Goal: Find contact information: Find contact information

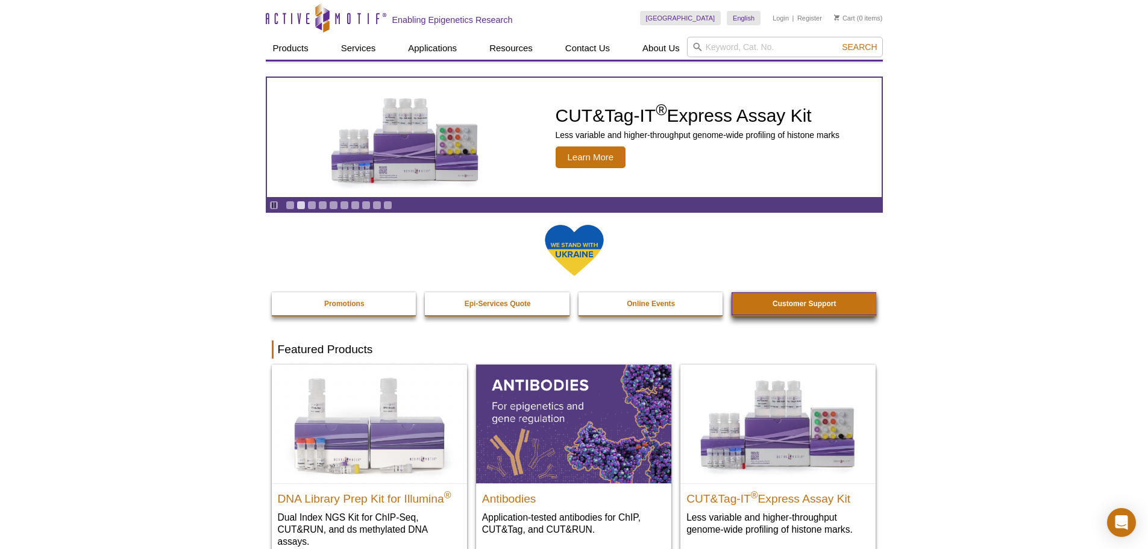
click at [788, 303] on strong "Customer Support" at bounding box center [804, 304] width 63 height 8
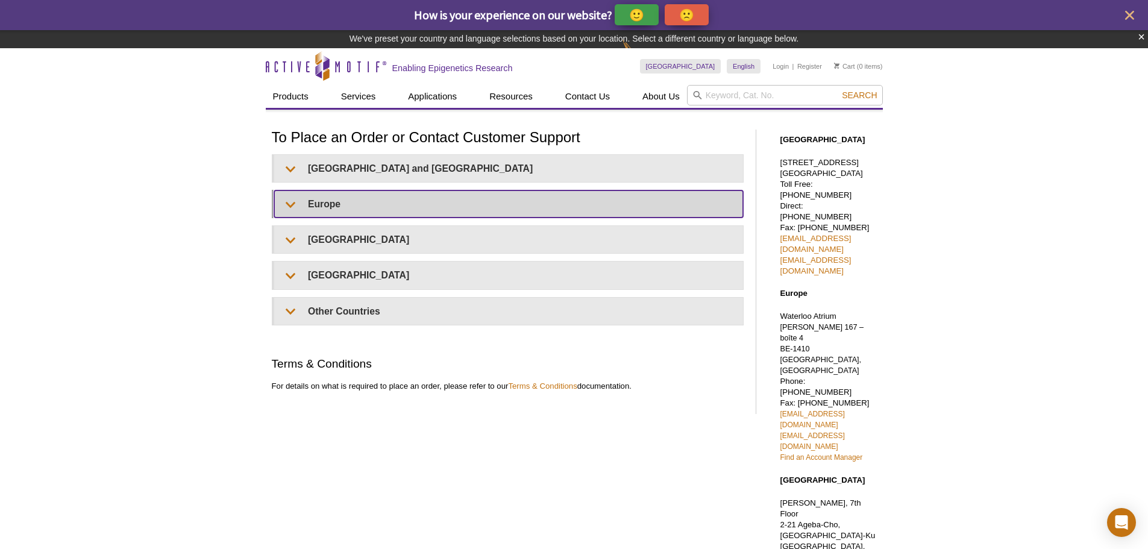
click at [362, 199] on summary "Europe" at bounding box center [508, 203] width 469 height 27
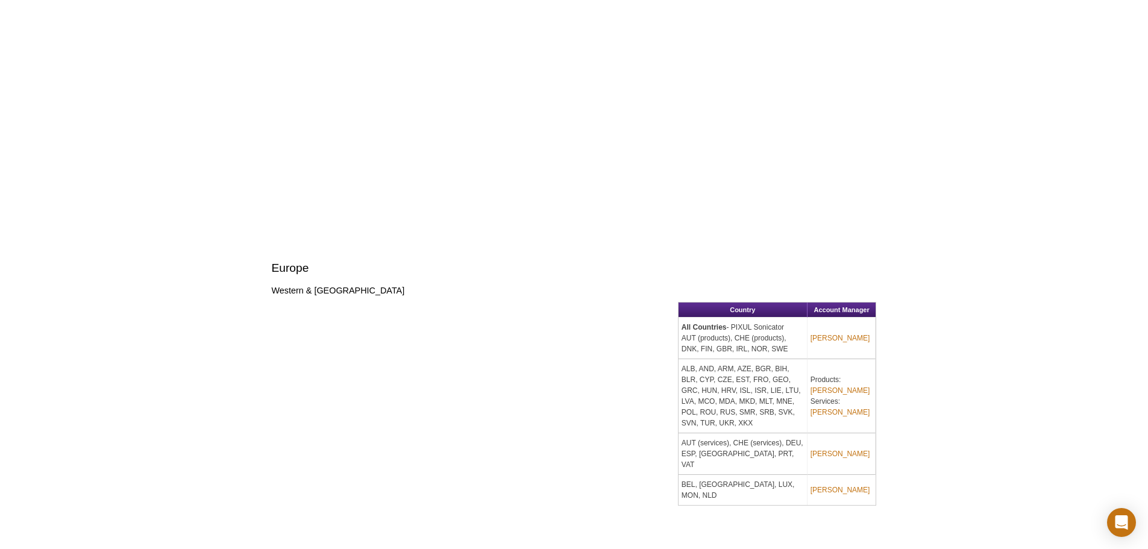
scroll to position [1318, 0]
click at [845, 385] on link "[PERSON_NAME]" at bounding box center [841, 390] width 60 height 11
click at [853, 407] on link "[PERSON_NAME]" at bounding box center [841, 412] width 60 height 11
click at [850, 385] on link "[PERSON_NAME]" at bounding box center [841, 390] width 60 height 11
